Goal: Task Accomplishment & Management: Complete application form

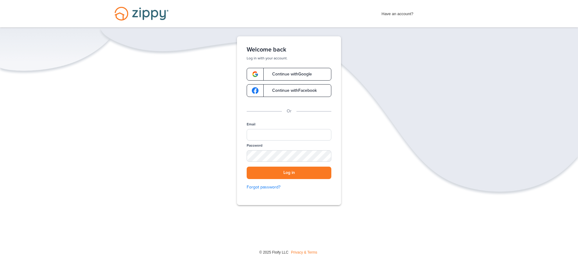
click at [297, 73] on span "Continue with Google" at bounding box center [289, 74] width 46 height 4
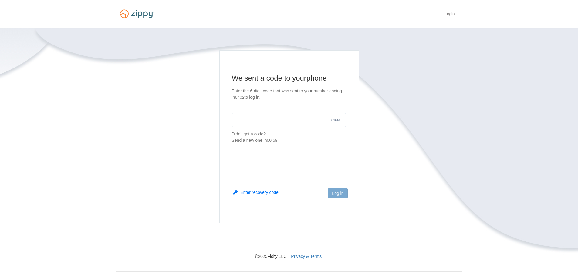
click at [291, 116] on input "text" at bounding box center [289, 120] width 115 height 15
type input "******"
click at [332, 195] on button "Log in" at bounding box center [337, 193] width 19 height 10
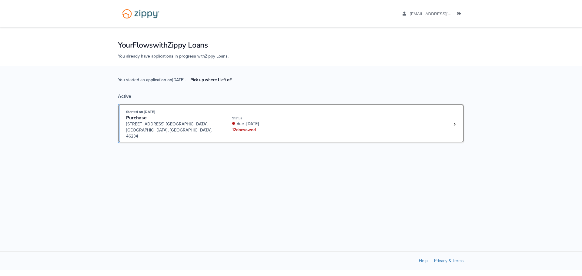
click at [302, 127] on div "12 doc s owed" at bounding box center [272, 130] width 81 height 6
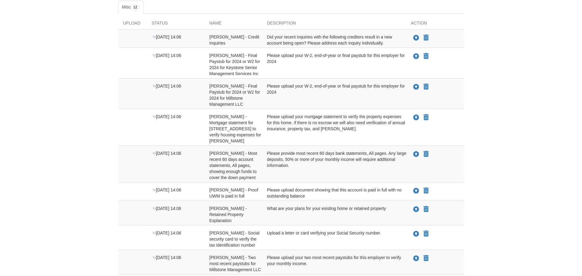
scroll to position [105, 0]
click at [379, 39] on div "Did your recent inquiries with the following creditors result in a new account …" at bounding box center [332, 39] width 144 height 12
click at [286, 39] on div "Did your recent inquiries with the following creditors result in a new account …" at bounding box center [332, 39] width 144 height 12
click at [219, 39] on span "[PERSON_NAME] - Credit Inquiries" at bounding box center [232, 39] width 50 height 11
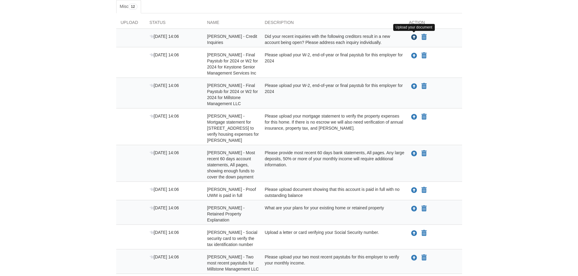
click at [416, 38] on icon "Upload Amanda Tye - Credit Inquiries" at bounding box center [414, 38] width 6 height 6
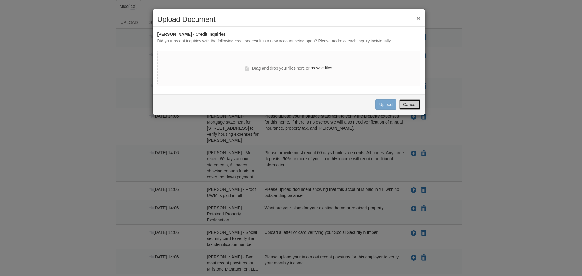
click at [413, 99] on button "Cancel" at bounding box center [409, 104] width 21 height 10
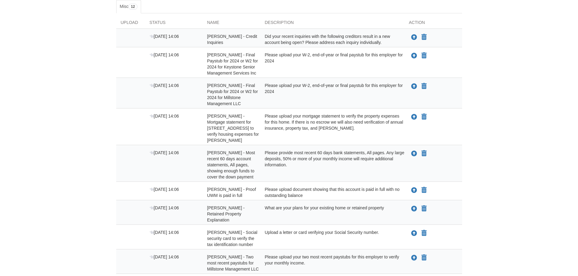
click at [413, 99] on div "Upload your document You can declare this document Not Applicable" at bounding box center [433, 95] width 58 height 24
click at [519, 89] on body "amandatye430@gmail.com Logout" at bounding box center [289, 137] width 578 height 485
click at [475, 109] on body "amandatye430@gmail.com Logout" at bounding box center [289, 137] width 578 height 485
click at [414, 55] on icon "Upload Amanda Tye - Final Paystub for 2024 or W2 for 2024 for Keystone Senior M…" at bounding box center [414, 56] width 6 height 6
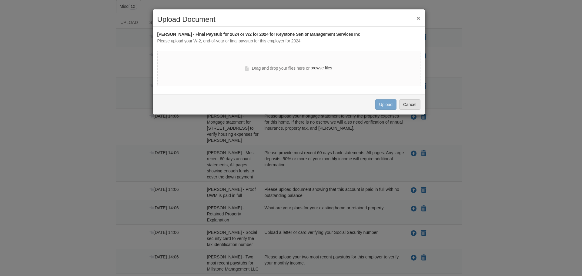
click at [330, 70] on label "browse files" at bounding box center [322, 68] width 22 height 7
click at [0, 0] on input "browse files" at bounding box center [0, 0] width 0 height 0
click at [316, 69] on label "browse files" at bounding box center [322, 68] width 22 height 7
click at [0, 0] on input "browse files" at bounding box center [0, 0] width 0 height 0
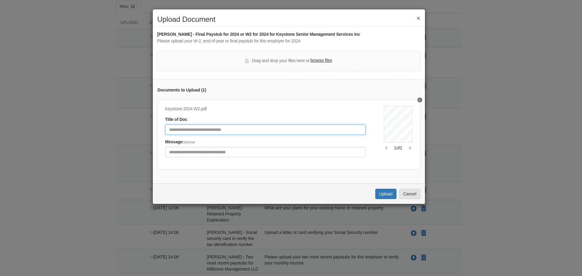
click at [201, 131] on input "Document Title" at bounding box center [265, 130] width 200 height 10
type input "**********"
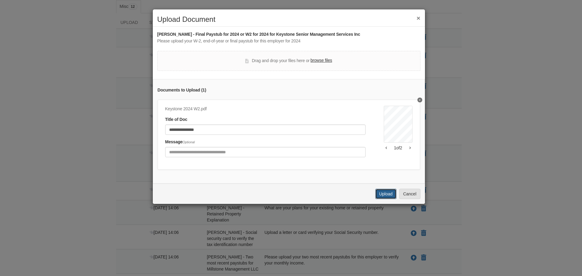
click at [381, 196] on button "Upload" at bounding box center [386, 194] width 21 height 10
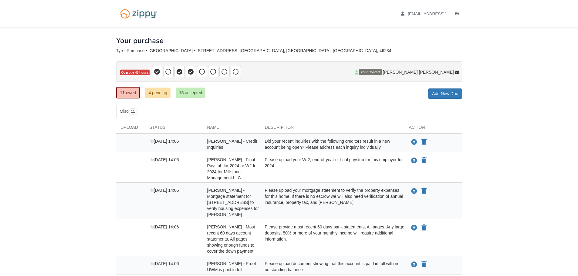
drag, startPoint x: 288, startPoint y: 55, endPoint x: 162, endPoint y: -37, distance: 155.7
click at [162, 0] on html "amandatye430@gmail.com Logout" at bounding box center [289, 227] width 578 height 454
click at [494, 180] on body "[EMAIL_ADDRESS][DOMAIN_NAME] Logout" at bounding box center [289, 227] width 578 height 454
click at [414, 161] on icon "Upload Amanda Tye - Final Paystub for 2024 or W2 for 2024 for Millstone Managem…" at bounding box center [414, 161] width 6 height 6
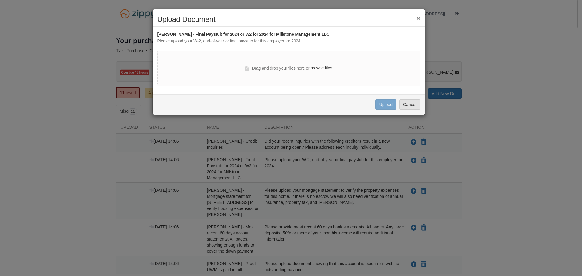
click at [320, 67] on label "browse files" at bounding box center [322, 68] width 22 height 7
click at [0, 0] on input "browse files" at bounding box center [0, 0] width 0 height 0
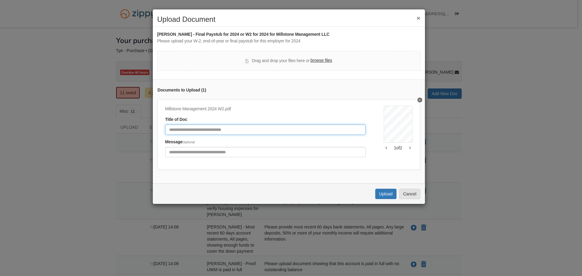
click at [271, 134] on input "Document Title" at bounding box center [265, 130] width 200 height 10
type input "**********"
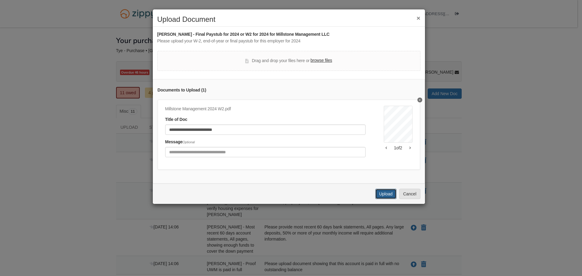
click at [386, 198] on button "Upload" at bounding box center [386, 194] width 21 height 10
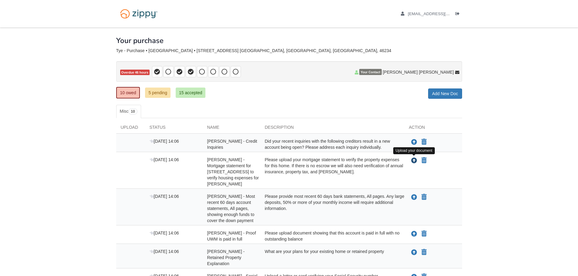
click at [414, 160] on icon "Upload Amanda Tye - Mortgage statement for 294 Glendale Court Avon to verify ho…" at bounding box center [414, 161] width 6 height 6
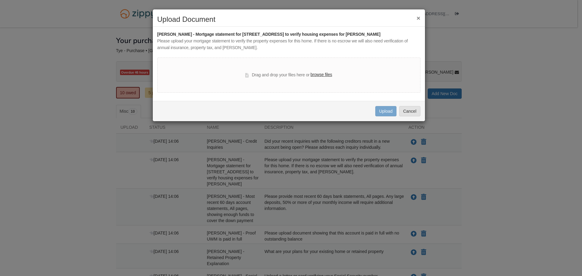
click at [322, 75] on label "browse files" at bounding box center [322, 75] width 22 height 7
click at [0, 0] on input "browse files" at bounding box center [0, 0] width 0 height 0
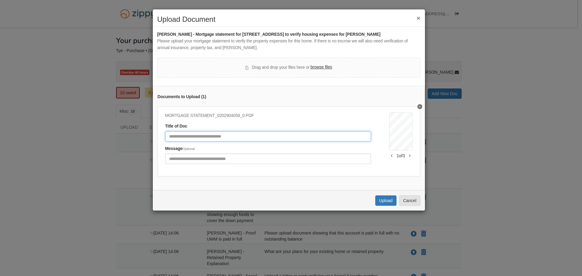
click at [229, 137] on input "Document Title" at bounding box center [268, 136] width 206 height 10
type input "**********"
click at [382, 206] on button "Upload" at bounding box center [386, 201] width 21 height 10
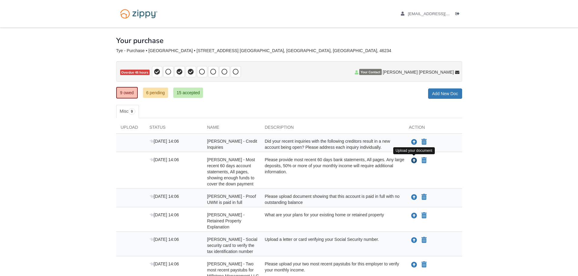
click at [415, 158] on icon "Upload Amanda Tye - Most recent 60 days account statements, All pages, showing …" at bounding box center [414, 161] width 6 height 6
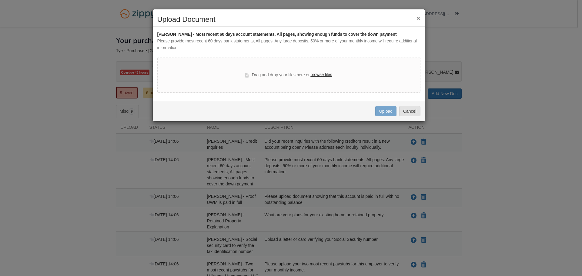
click at [320, 77] on label "browse files" at bounding box center [322, 75] width 22 height 7
click at [0, 0] on input "browse files" at bounding box center [0, 0] width 0 height 0
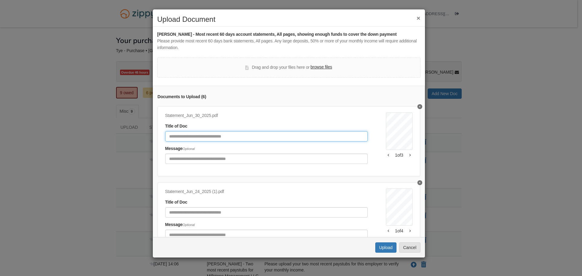
click at [246, 136] on input "Document Title" at bounding box center [266, 136] width 203 height 10
click at [217, 136] on input "Document Title" at bounding box center [266, 136] width 203 height 10
type input "**********"
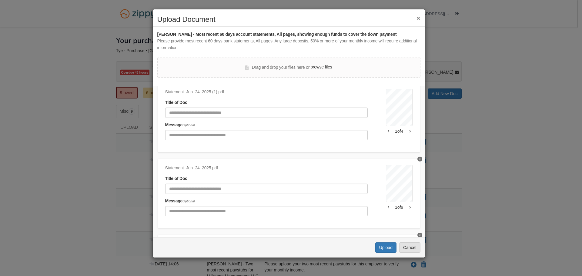
scroll to position [99, 0]
click at [250, 114] on input "Document Title" at bounding box center [266, 114] width 203 height 10
type input "**********"
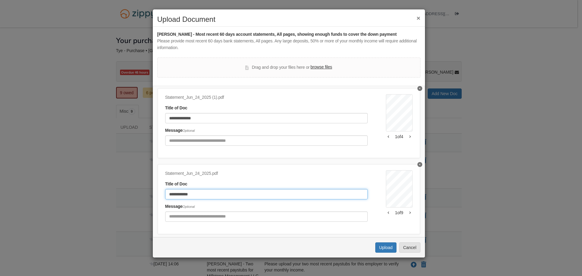
type input "**********"
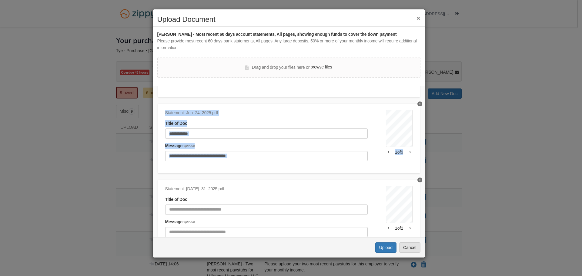
scroll to position [156, 0]
drag, startPoint x: 425, startPoint y: 143, endPoint x: 424, endPoint y: 161, distance: 17.3
click at [424, 161] on div "**********" at bounding box center [289, 162] width 272 height 152
click at [394, 164] on div "**********" at bounding box center [289, 138] width 263 height 70
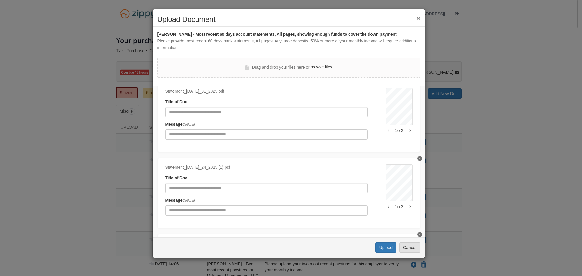
scroll to position [246, 0]
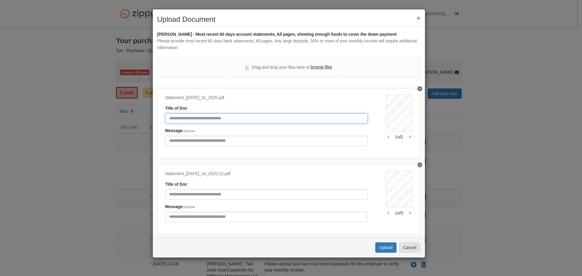
click at [281, 114] on input "Document Title" at bounding box center [266, 118] width 203 height 10
type input "**********"
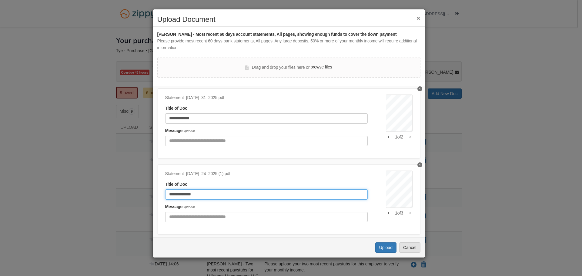
type input "**********"
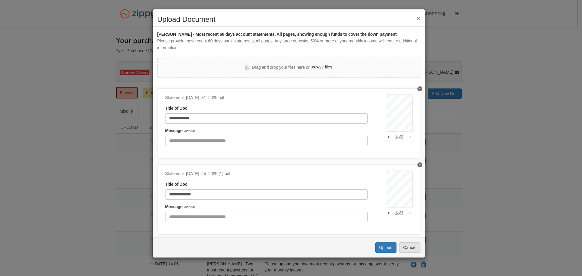
scroll to position [338, 0]
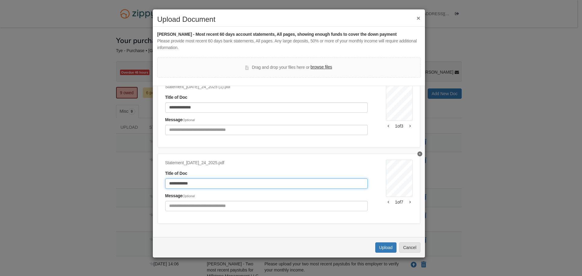
type input "**********"
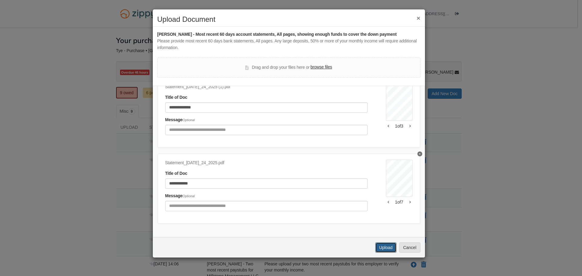
click at [386, 248] on button "Upload" at bounding box center [386, 248] width 21 height 10
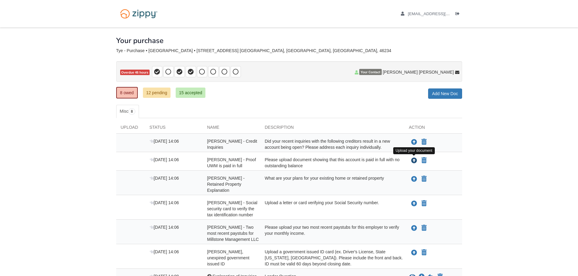
click at [413, 160] on icon "Upload Amanda Tye - Proof UWM is paid in full" at bounding box center [414, 161] width 6 height 6
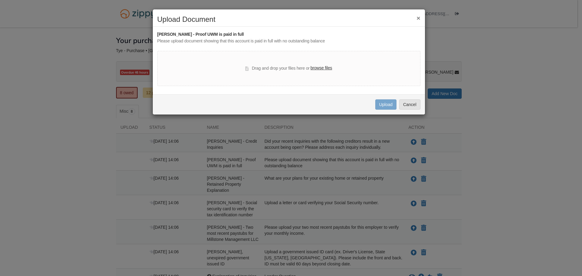
click at [323, 67] on label "browse files" at bounding box center [322, 68] width 22 height 7
click at [0, 0] on input "browse files" at bounding box center [0, 0] width 0 height 0
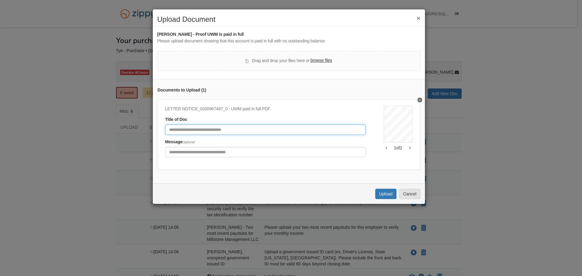
click at [231, 126] on input "Document Title" at bounding box center [265, 130] width 200 height 10
type input "**********"
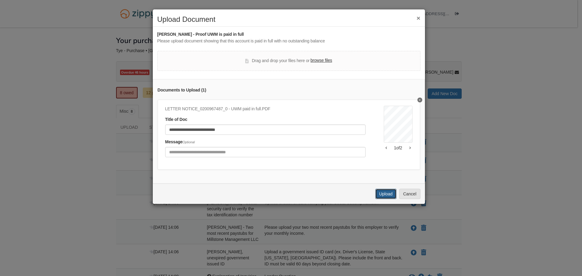
click at [385, 198] on button "Upload" at bounding box center [386, 194] width 21 height 10
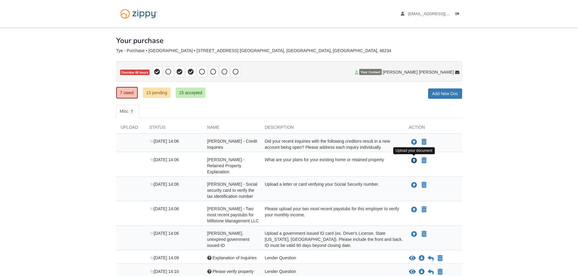
click at [413, 160] on icon "Upload Amanda Tye - Retained Property Explanation" at bounding box center [414, 161] width 6 height 6
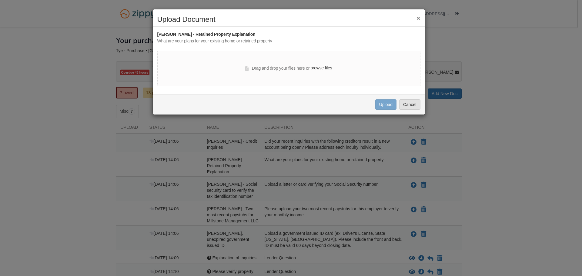
click at [231, 45] on div "What are your plans for your existing home or retained property" at bounding box center [288, 41] width 263 height 7
click at [242, 34] on div "[PERSON_NAME] - Retained Property Explanation" at bounding box center [288, 34] width 263 height 7
click at [249, 36] on div "[PERSON_NAME] - Retained Property Explanation" at bounding box center [288, 34] width 263 height 7
click at [247, 45] on div "[PERSON_NAME] - Retained Property Explanation What are your plans for your exis…" at bounding box center [288, 58] width 263 height 55
click at [248, 42] on div "What are your plans for your existing home or retained property" at bounding box center [288, 41] width 263 height 7
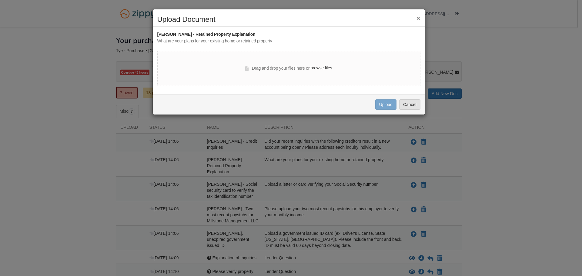
click at [248, 42] on div "What are your plans for your existing home or retained property" at bounding box center [288, 41] width 263 height 7
click at [414, 106] on button "Cancel" at bounding box center [409, 104] width 21 height 10
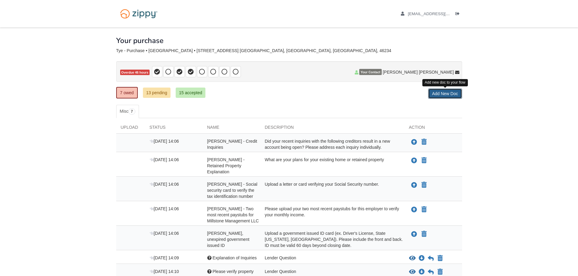
click at [439, 95] on link "Add New Doc" at bounding box center [445, 94] width 34 height 10
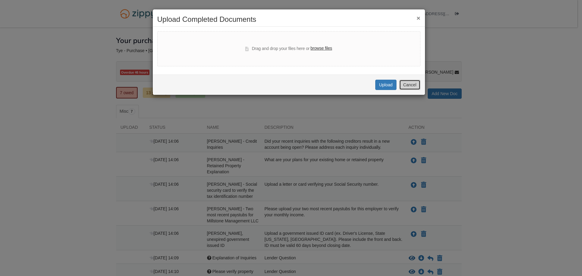
click at [418, 84] on button "Cancel" at bounding box center [409, 85] width 21 height 10
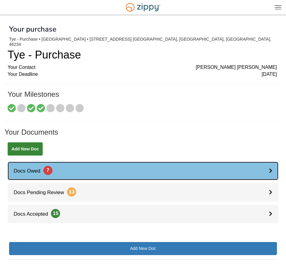
click at [272, 168] on icon at bounding box center [270, 170] width 3 height 5
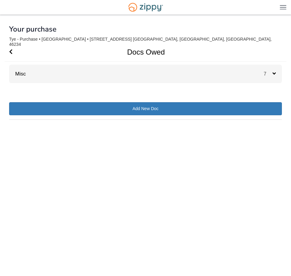
click at [273, 71] on icon at bounding box center [273, 73] width 3 height 5
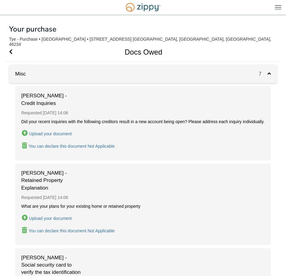
click at [201, 151] on div "[PERSON_NAME] - Credit Inquiries Requested [DATE] 14:06 Did your recent inquiri…" at bounding box center [143, 123] width 256 height 74
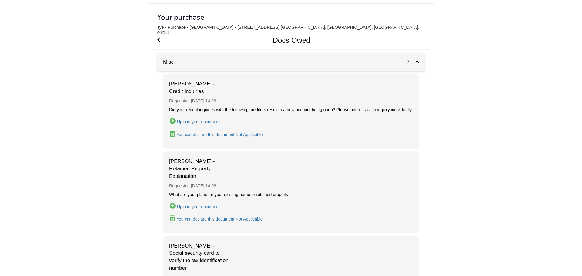
scroll to position [12, 0]
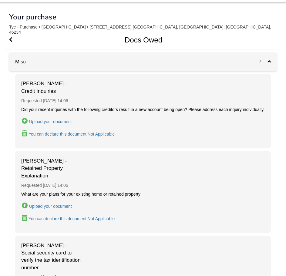
click at [189, 107] on div "Did your recent inquiries with the following creditors result in a new account …" at bounding box center [143, 110] width 244 height 6
click at [134, 134] on div "[PERSON_NAME] - Credit Inquiries Requested [DATE] 14:06 Did your recent inquiri…" at bounding box center [143, 111] width 256 height 74
click at [245, 180] on div "Requested [DATE] 14:06" at bounding box center [143, 186] width 244 height 12
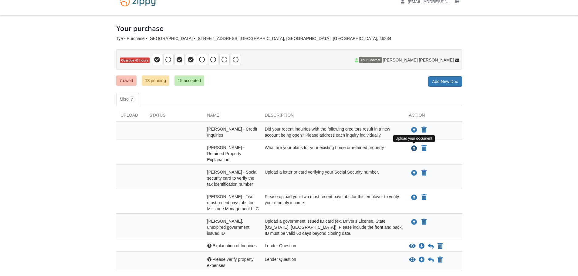
click at [290, 148] on icon "Upload Amanda Tye - Retained Property Explanation" at bounding box center [414, 149] width 6 height 6
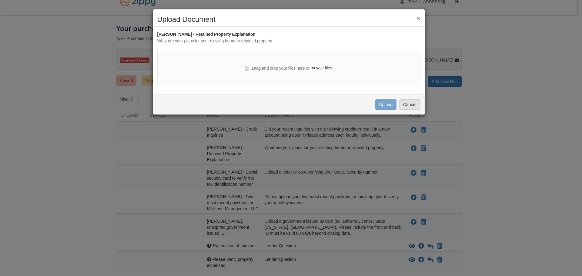
click at [290, 68] on label "browse files" at bounding box center [322, 68] width 22 height 7
click at [0, 0] on input "browse files" at bounding box center [0, 0] width 0 height 0
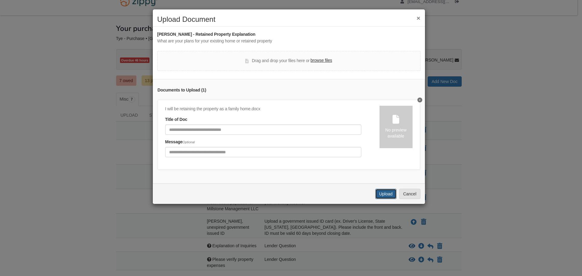
click at [290, 199] on button "Upload" at bounding box center [386, 194] width 21 height 10
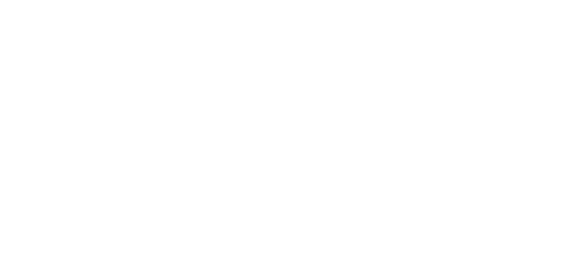
scroll to position [12, 0]
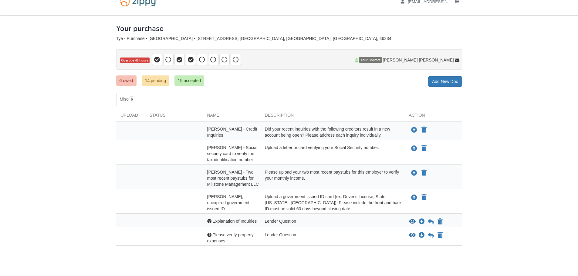
click at [379, 186] on div "Please upload your two most recent paystubs for this employer to verify your mo…" at bounding box center [332, 178] width 144 height 18
click at [416, 172] on icon "Upload Amanda Tye - Two most recent paystubs for Millstone Management LLC" at bounding box center [414, 173] width 6 height 6
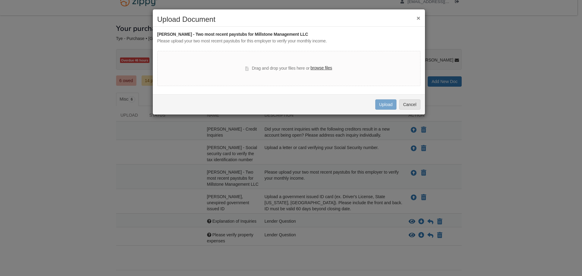
click at [318, 69] on label "browse files" at bounding box center [322, 68] width 22 height 7
click at [0, 0] on input "browse files" at bounding box center [0, 0] width 0 height 0
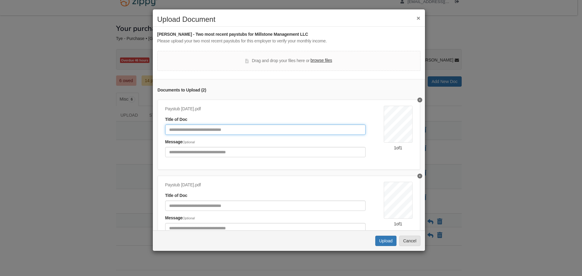
click at [215, 129] on input "Document Title" at bounding box center [265, 130] width 200 height 10
type input "**********"
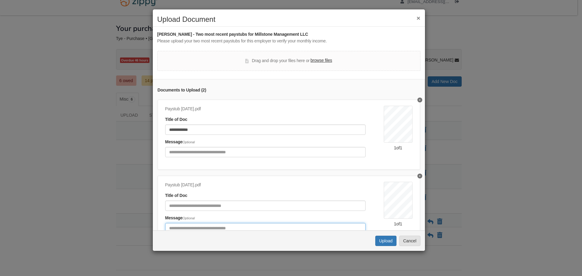
scroll to position [8, 0]
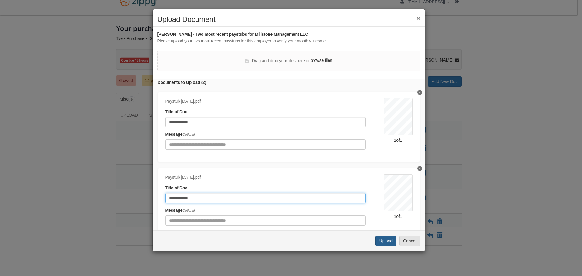
type input "**********"
click at [379, 241] on button "Upload" at bounding box center [386, 241] width 21 height 10
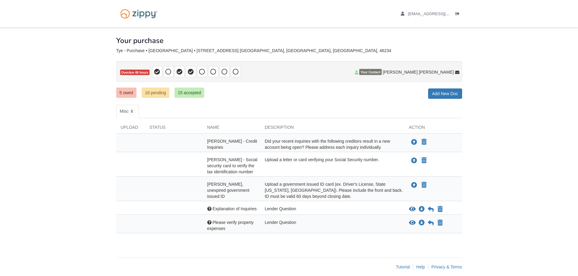
scroll to position [6, 0]
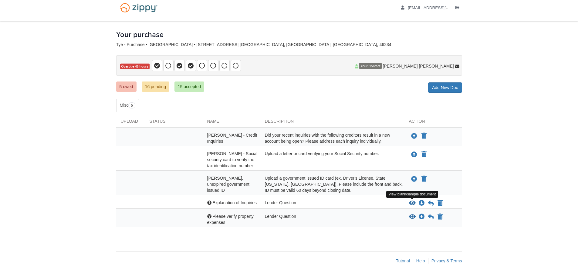
click at [411, 201] on icon "View Explanation of Inquiries" at bounding box center [412, 203] width 7 height 6
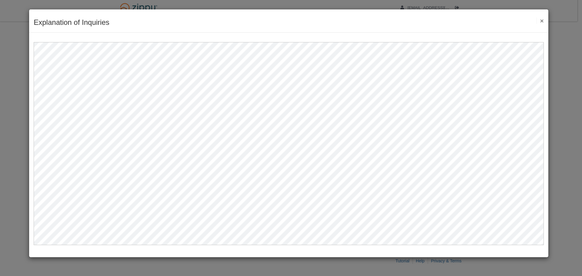
click at [541, 19] on button "×" at bounding box center [540, 21] width 7 height 6
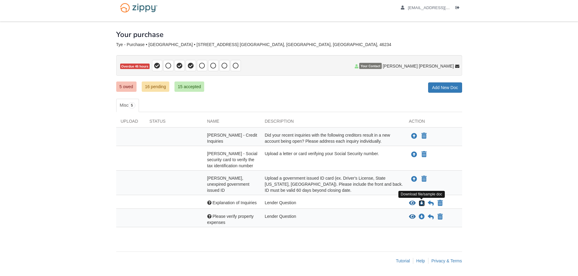
click at [421, 203] on icon "Download Explanation of Inquiries" at bounding box center [422, 203] width 6 height 6
click at [529, 153] on body "amandatye430@gmail.com Logout" at bounding box center [289, 135] width 578 height 282
click at [433, 204] on icon at bounding box center [431, 203] width 6 height 6
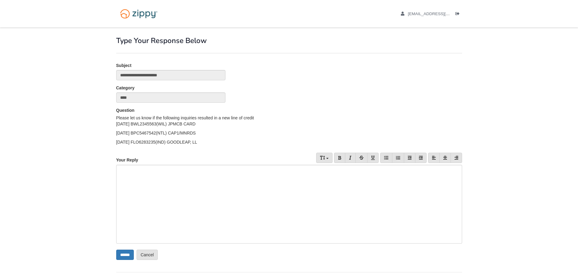
click at [136, 190] on div at bounding box center [289, 204] width 346 height 79
drag, startPoint x: 206, startPoint y: 141, endPoint x: 115, endPoint y: 126, distance: 92.3
click at [115, 126] on div "Question Please let us know if the following inquiries resulted in a new line o…" at bounding box center [289, 127] width 355 height 41
copy div "7/20/25 BWL2345563(WIL) JPMCB CARD 6/19/25 BPC5467542(NTL) CAP1/MNRDS 5/19/25 F…"
click at [145, 178] on div "To enrich screen reader interactions, please activate Accessibility in Grammarl…" at bounding box center [289, 204] width 346 height 79
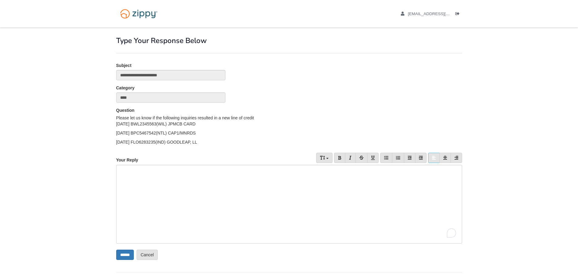
paste div "To enrich screen reader interactions, please activate Accessibility in Grammarl…"
click at [203, 172] on p "**********" at bounding box center [287, 170] width 338 height 6
click at [236, 169] on p "**********" at bounding box center [287, 170] width 338 height 6
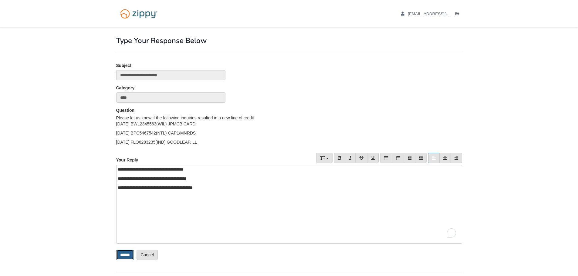
click at [128, 257] on input "******" at bounding box center [125, 255] width 18 height 10
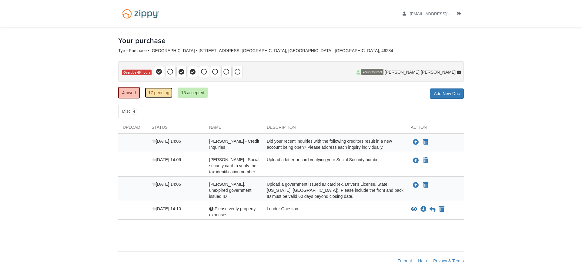
click at [157, 97] on link "17 pending" at bounding box center [159, 93] width 28 height 10
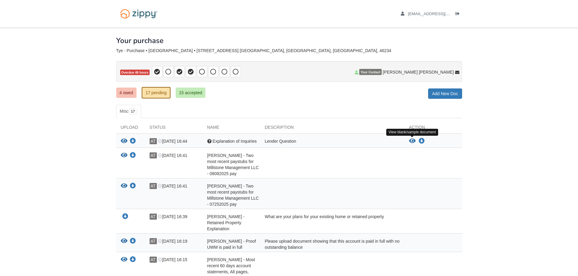
click at [414, 141] on icon "View Explanation of Inquiries" at bounding box center [412, 141] width 7 height 6
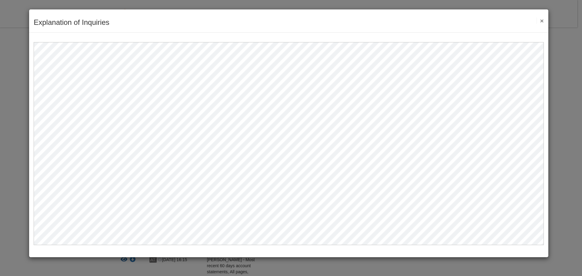
click at [544, 20] on button "×" at bounding box center [540, 21] width 7 height 6
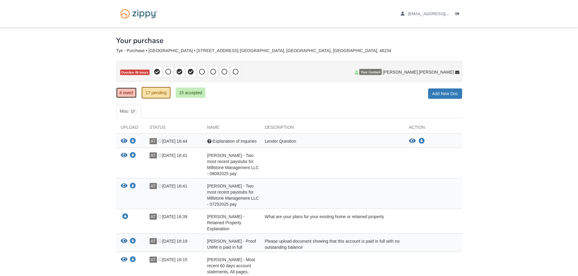
click at [124, 91] on link "4 owed" at bounding box center [126, 93] width 20 height 10
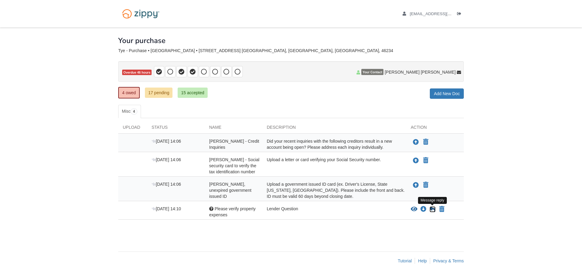
click at [430, 210] on icon at bounding box center [433, 210] width 6 height 6
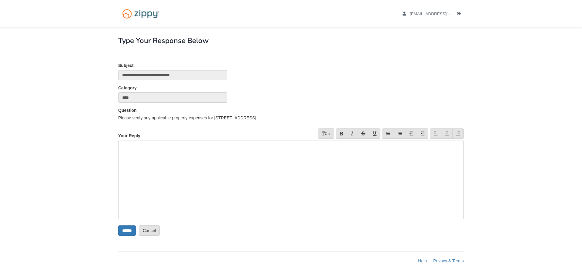
click at [228, 146] on div at bounding box center [291, 180] width 346 height 79
click at [396, 130] on link at bounding box center [400, 134] width 12 height 10
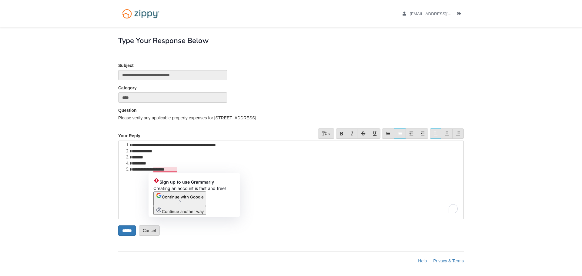
click at [164, 169] on li "**********" at bounding box center [295, 170] width 326 height 6
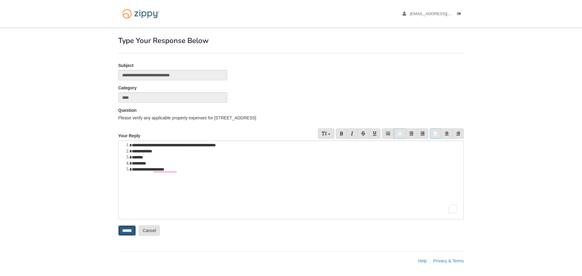
click at [131, 231] on input "******" at bounding box center [127, 231] width 18 height 10
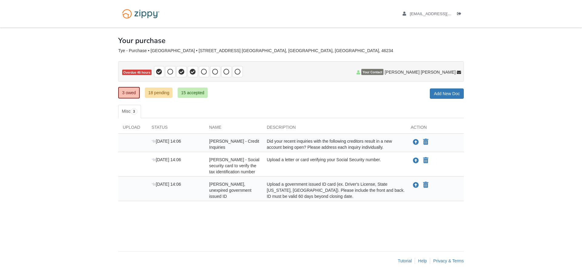
click at [334, 229] on div "× × × Pending Add Document Notice document will be included in the email sent t…" at bounding box center [291, 137] width 346 height 218
click at [416, 160] on icon "Upload Amanda Tye - Social security card to verify the tax identification number" at bounding box center [416, 161] width 6 height 6
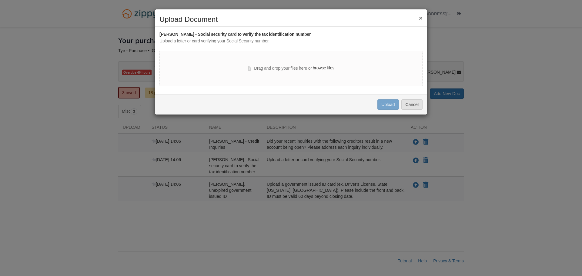
click at [323, 70] on label "browse files" at bounding box center [324, 68] width 22 height 7
click at [0, 0] on input "browse files" at bounding box center [0, 0] width 0 height 0
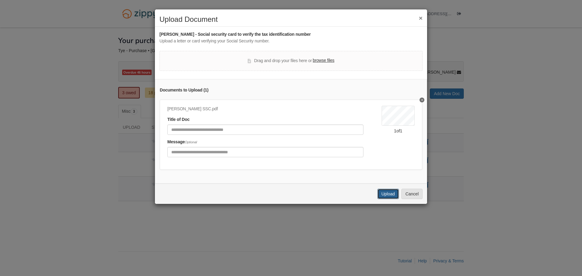
click at [385, 199] on button "Upload" at bounding box center [388, 194] width 21 height 10
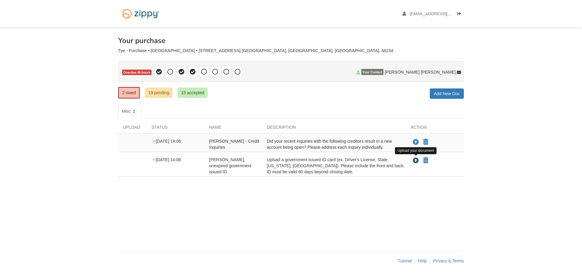
click at [416, 160] on icon "Upload Amanda Tye - Valid, unexpired government issued ID" at bounding box center [416, 161] width 6 height 6
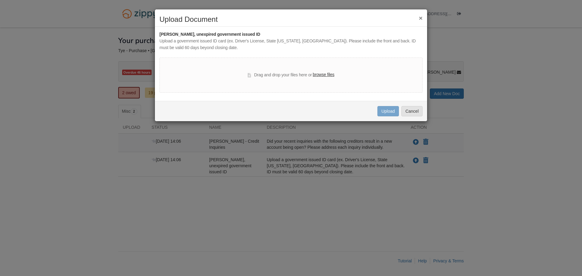
click at [324, 76] on label "browse files" at bounding box center [324, 75] width 22 height 7
click at [0, 0] on input "browse files" at bounding box center [0, 0] width 0 height 0
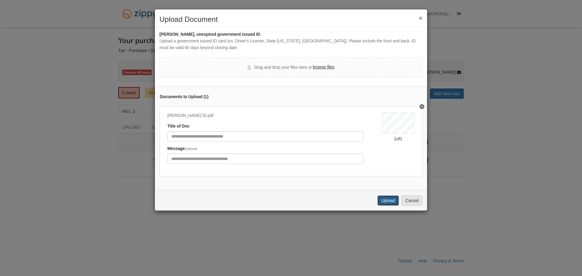
click at [385, 201] on button "Upload" at bounding box center [388, 201] width 21 height 10
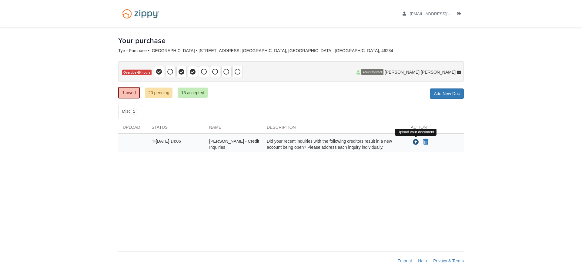
click at [417, 143] on icon "Upload Amanda Tye - Credit Inquiries" at bounding box center [416, 143] width 6 height 6
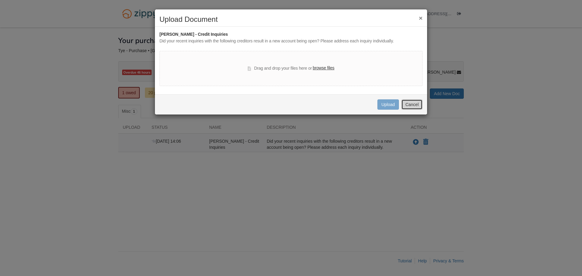
click at [415, 107] on button "Cancel" at bounding box center [412, 104] width 21 height 10
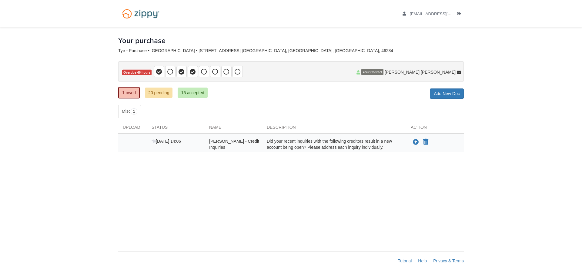
click at [319, 103] on div "× × × Pending Add Document Notice document will be included in the email sent t…" at bounding box center [291, 137] width 346 height 218
click at [157, 96] on link "20 pending" at bounding box center [159, 93] width 28 height 10
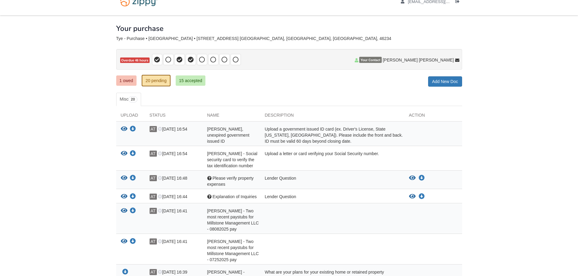
scroll to position [24, 0]
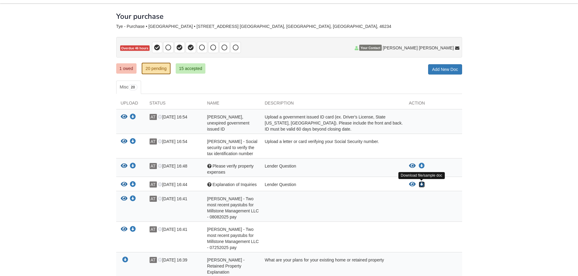
click at [424, 185] on icon "Download Explanation of Inquiries" at bounding box center [422, 185] width 6 height 6
click at [133, 71] on link "1 owed" at bounding box center [126, 68] width 20 height 10
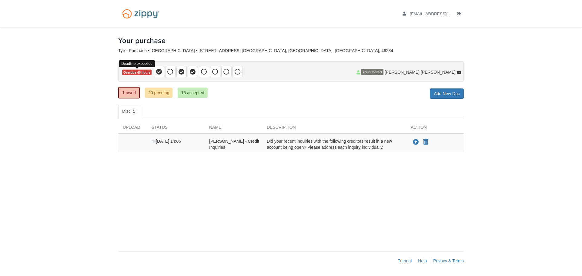
click at [136, 73] on span "Overdue 46 hours" at bounding box center [136, 73] width 29 height 6
click at [196, 95] on link "15 accepted" at bounding box center [193, 93] width 30 height 10
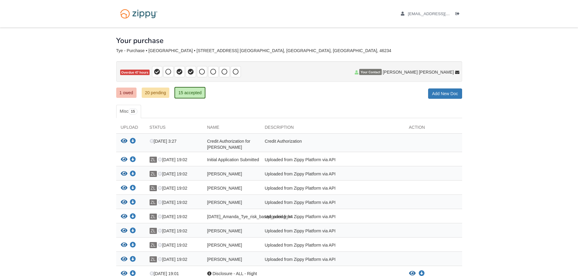
click at [99, 196] on body "[EMAIL_ADDRESS][DOMAIN_NAME] Logout" at bounding box center [289, 216] width 578 height 432
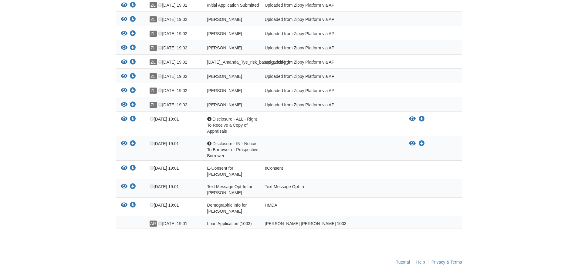
scroll to position [156, 0]
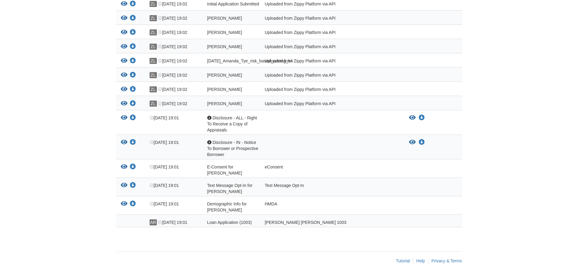
click at [39, 148] on body "[EMAIL_ADDRESS][DOMAIN_NAME] Logout" at bounding box center [289, 60] width 578 height 432
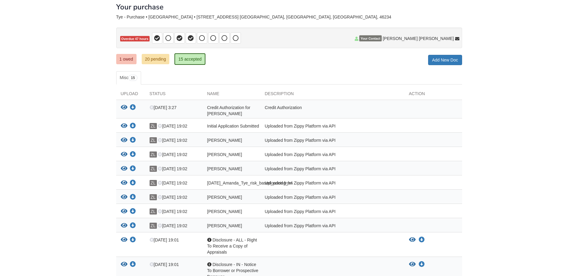
scroll to position [22, 0]
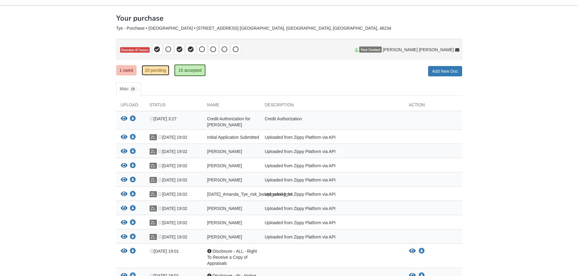
click at [157, 68] on link "20 pending" at bounding box center [156, 70] width 28 height 10
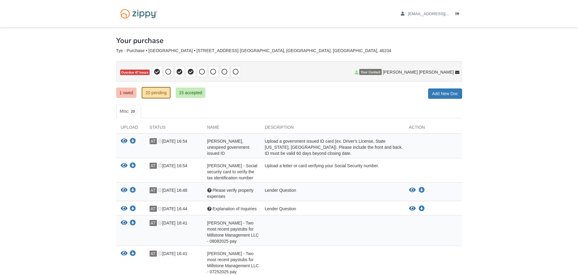
click at [456, 12] on icon "Log out" at bounding box center [457, 14] width 4 height 4
